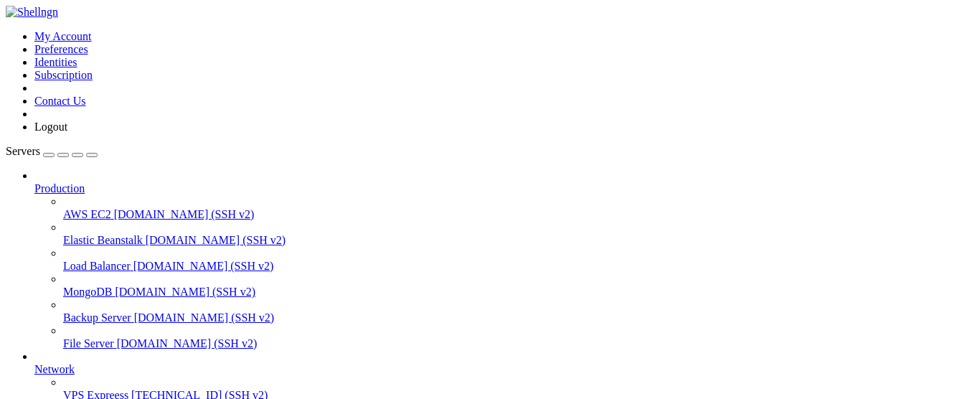
scroll to position [218, 0]
copy span "19b4c7fd8d55"
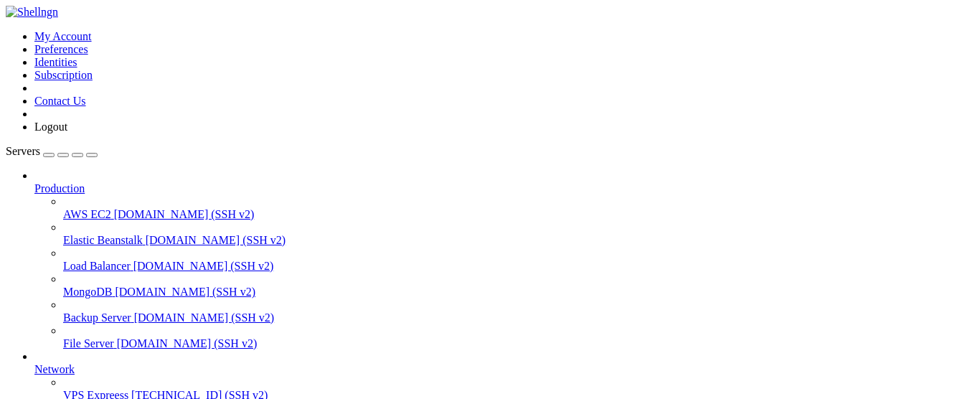
scroll to position [1798, 0]
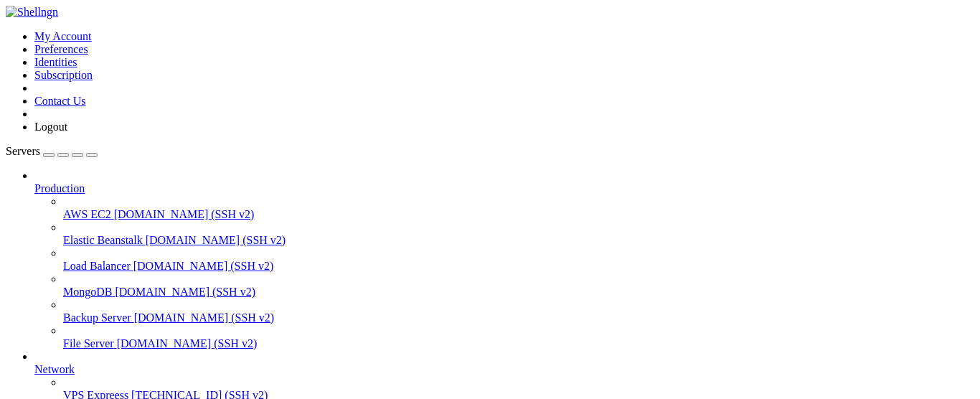
copy span "backendpqrs-app"
